Goal: Check status: Check status

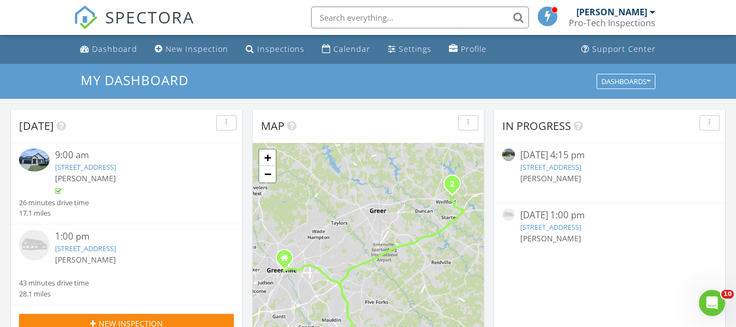
click at [567, 226] on link "128 Broad St, Wellford, SC 29385" at bounding box center [551, 227] width 61 height 10
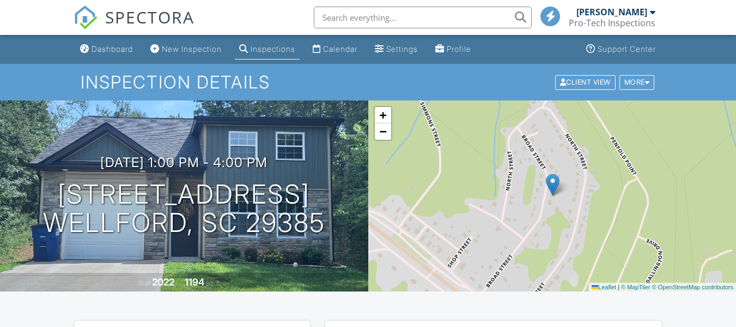
scroll to position [164, 0]
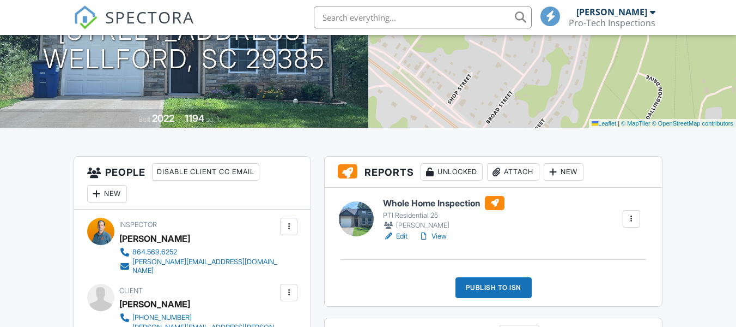
click at [440, 233] on link "View" at bounding box center [433, 236] width 28 height 11
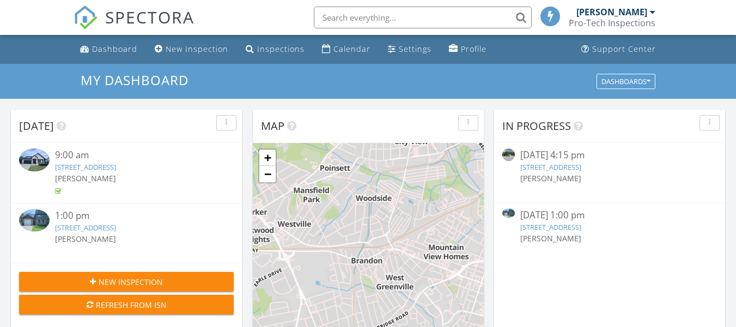
scroll to position [5, 5]
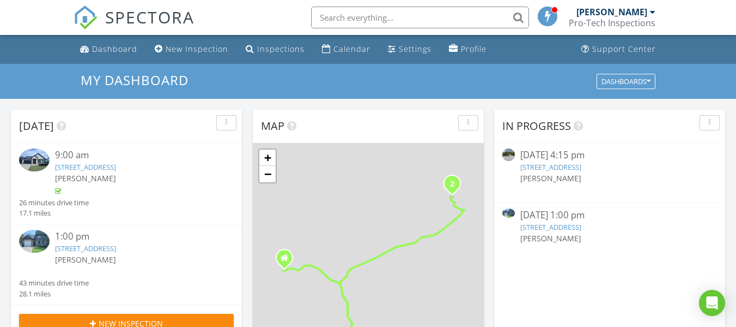
click at [560, 227] on link "128 Broad St, Wellford, SC 29385" at bounding box center [551, 227] width 61 height 10
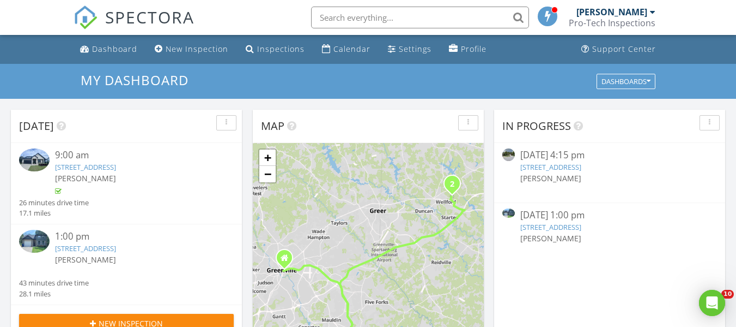
scroll to position [0, 0]
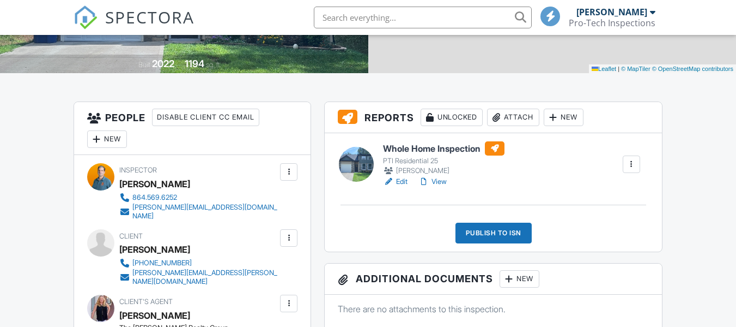
click at [442, 183] on link "View" at bounding box center [433, 181] width 28 height 11
